Goal: Transaction & Acquisition: Obtain resource

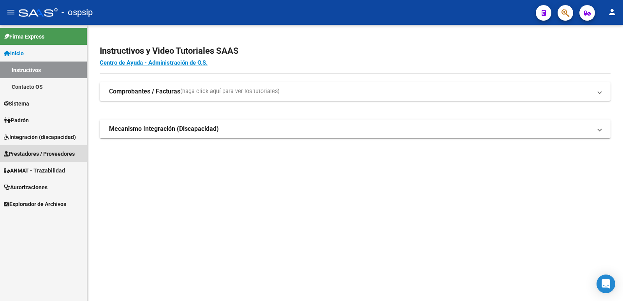
click at [29, 153] on span "Prestadores / Proveedores" at bounding box center [39, 153] width 71 height 9
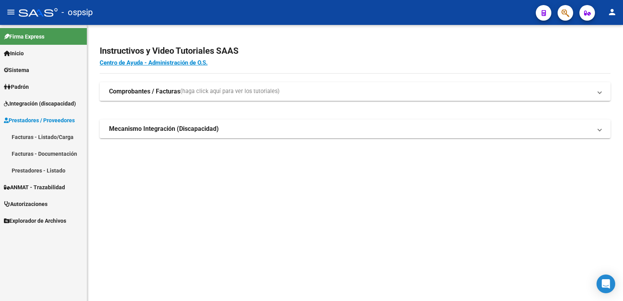
click at [37, 137] on link "Facturas - Listado/Carga" at bounding box center [43, 136] width 87 height 17
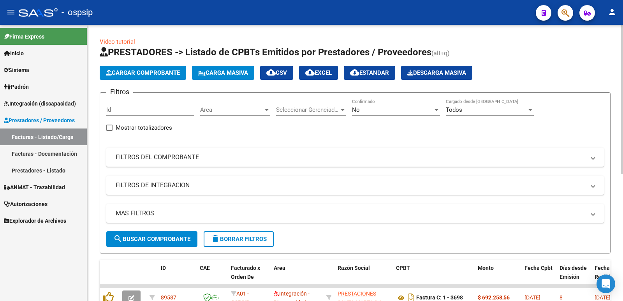
click at [420, 116] on div "No Confirmado" at bounding box center [396, 111] width 88 height 24
click at [419, 111] on div "No" at bounding box center [392, 109] width 81 height 7
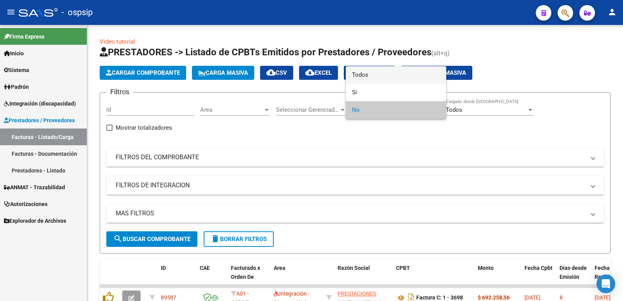
click at [389, 69] on span "Todos" at bounding box center [396, 75] width 88 height 18
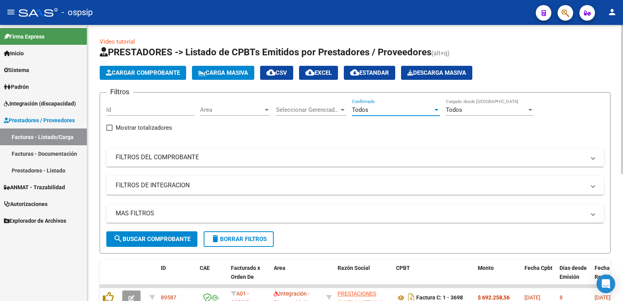
click at [144, 109] on input "Id" at bounding box center [150, 109] width 88 height 7
type input "88640"
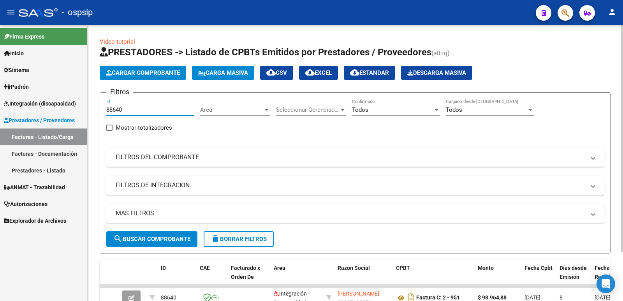
scroll to position [39, 0]
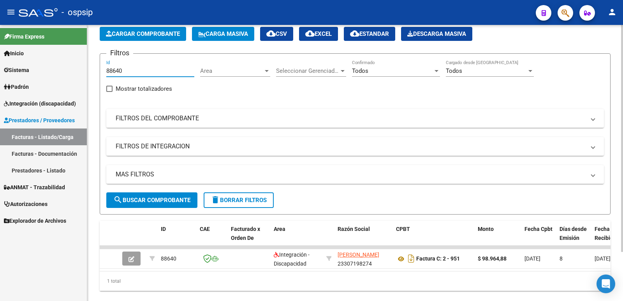
click at [135, 72] on input "88640" at bounding box center [150, 70] width 88 height 7
drag, startPoint x: 135, startPoint y: 72, endPoint x: 77, endPoint y: 60, distance: 59.1
click at [77, 60] on mat-sidenav-container "Firma Express Inicio Instructivos Contacto OS Sistema Usuarios Todos los Usuari…" at bounding box center [311, 163] width 623 height 276
click at [160, 114] on mat-panel-title "FILTROS DEL COMPROBANTE" at bounding box center [350, 118] width 469 height 9
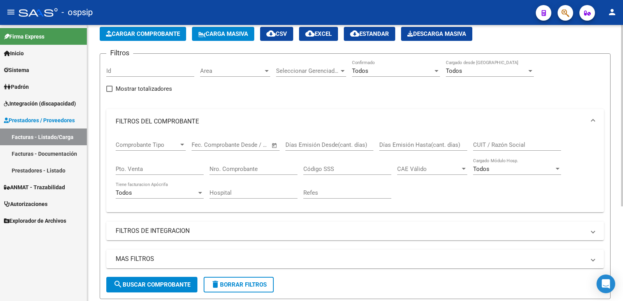
click at [490, 142] on input "CUIT / Razón Social" at bounding box center [517, 144] width 88 height 7
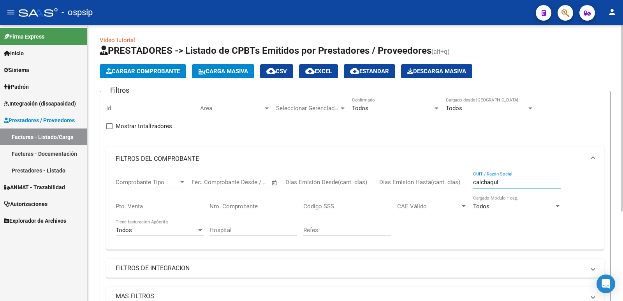
scroll to position [0, 0]
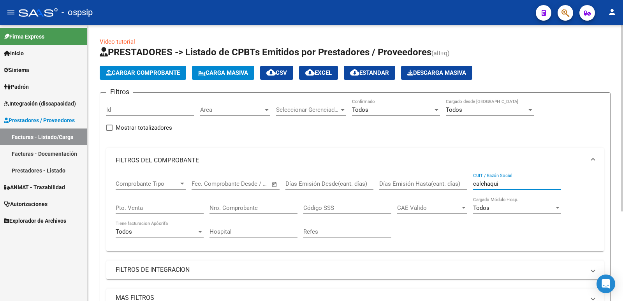
drag, startPoint x: 499, startPoint y: 183, endPoint x: 439, endPoint y: 167, distance: 62.2
click at [447, 177] on div "Comprobante Tipo Comprobante Tipo Fecha inicio – Fecha fin Fec. Comprobante Des…" at bounding box center [355, 209] width 479 height 72
type input "ospaca"
drag, startPoint x: 496, startPoint y: 184, endPoint x: 414, endPoint y: 156, distance: 86.9
click at [436, 173] on div "Comprobante Tipo Comprobante Tipo Fecha inicio – Fecha fin Fec. Comprobante Des…" at bounding box center [355, 209] width 479 height 72
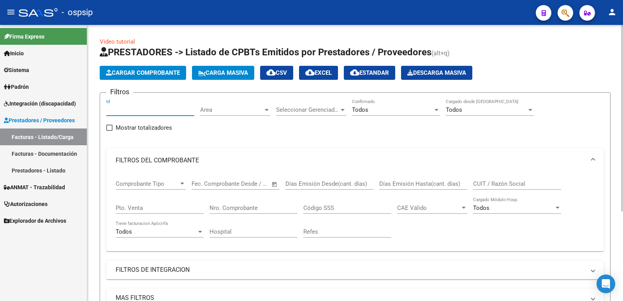
click at [139, 110] on input "Id" at bounding box center [150, 109] width 88 height 7
click at [490, 185] on input "CUIT / Razón Social" at bounding box center [517, 183] width 88 height 7
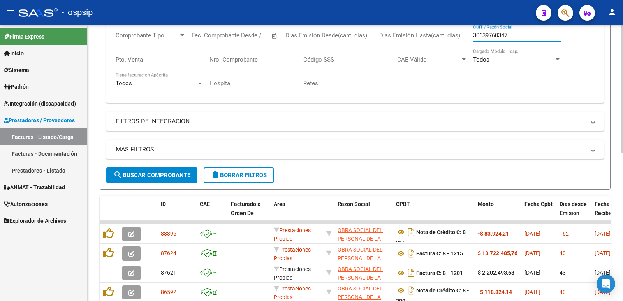
scroll to position [156, 0]
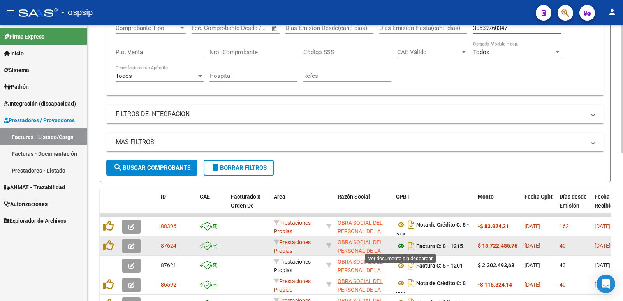
type input "30639760347"
click at [401, 246] on icon at bounding box center [401, 245] width 10 height 9
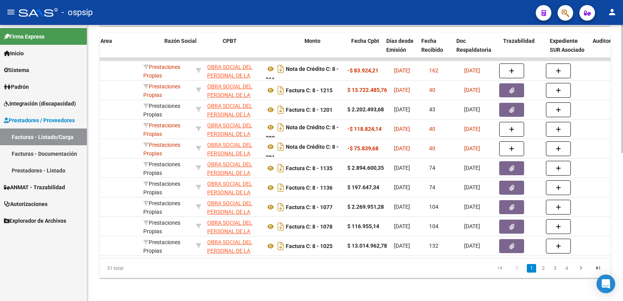
scroll to position [0, 173]
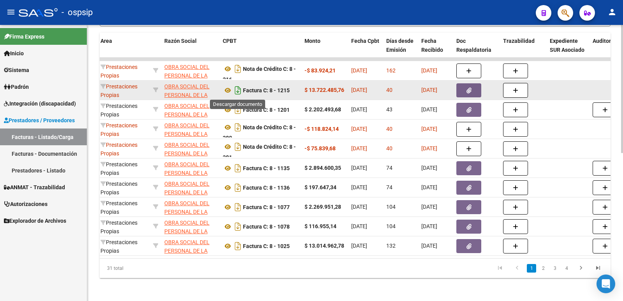
click at [241, 88] on icon "Descargar documento" at bounding box center [238, 90] width 10 height 12
click at [463, 91] on button "button" at bounding box center [468, 90] width 25 height 14
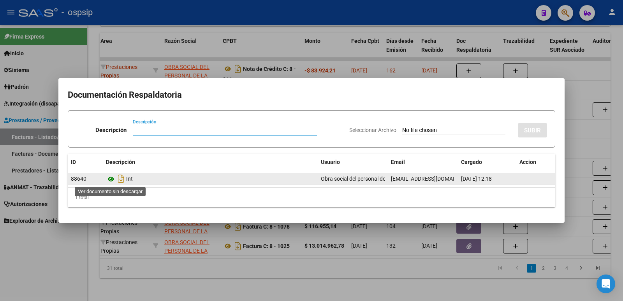
click at [110, 180] on icon at bounding box center [111, 178] width 10 height 9
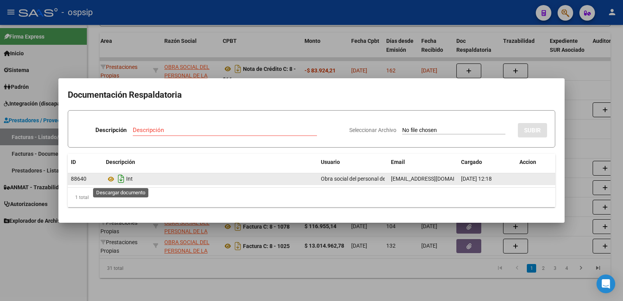
click at [122, 179] on icon "Descargar documento" at bounding box center [121, 178] width 10 height 12
click at [493, 91] on h2 "Documentación Respaldatoria" at bounding box center [311, 95] width 487 height 15
click at [111, 180] on icon at bounding box center [111, 178] width 10 height 9
click at [121, 179] on icon "Descargar documento" at bounding box center [121, 178] width 10 height 12
